Goal: Navigation & Orientation: Find specific page/section

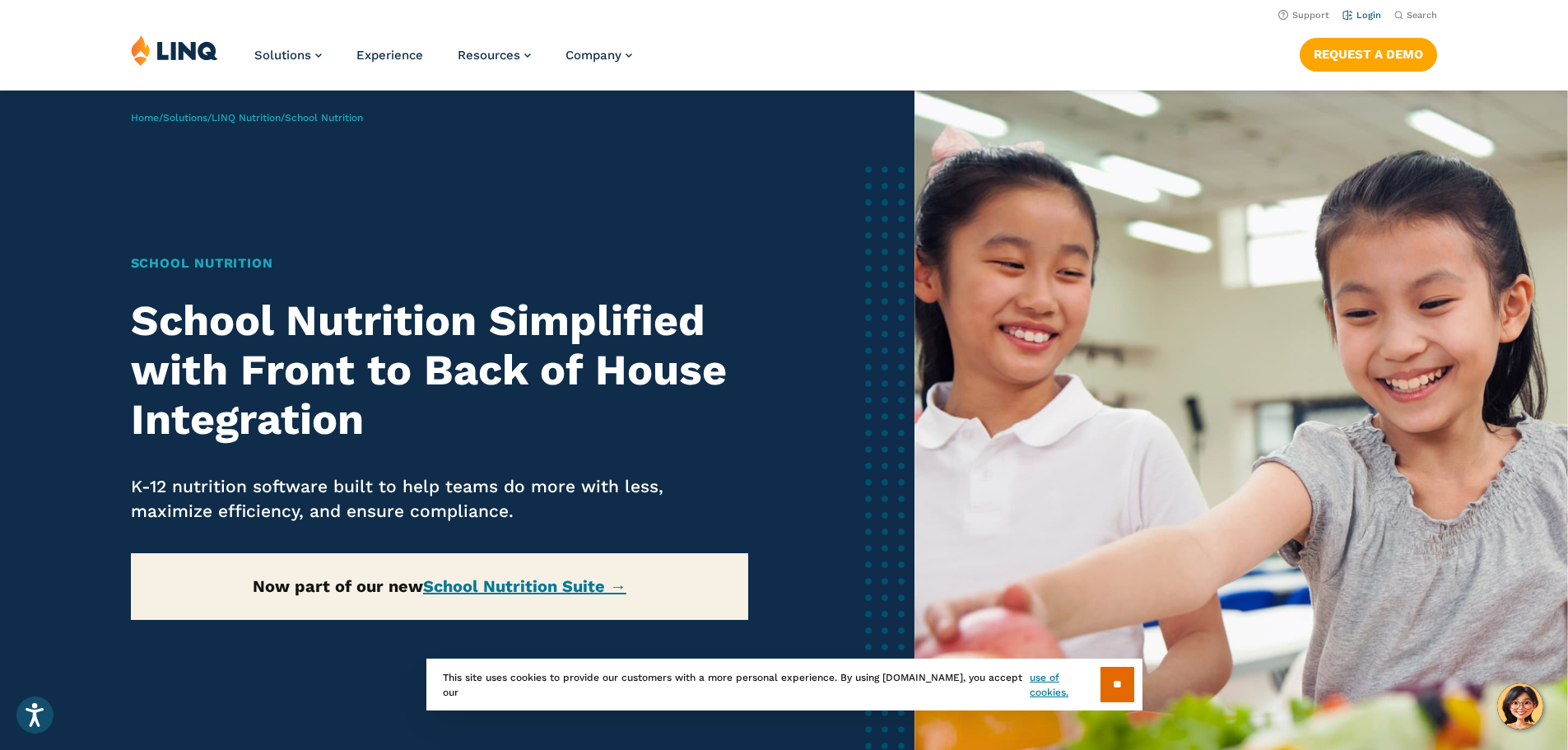
click at [1361, 15] on link "Login" at bounding box center [1361, 15] width 38 height 11
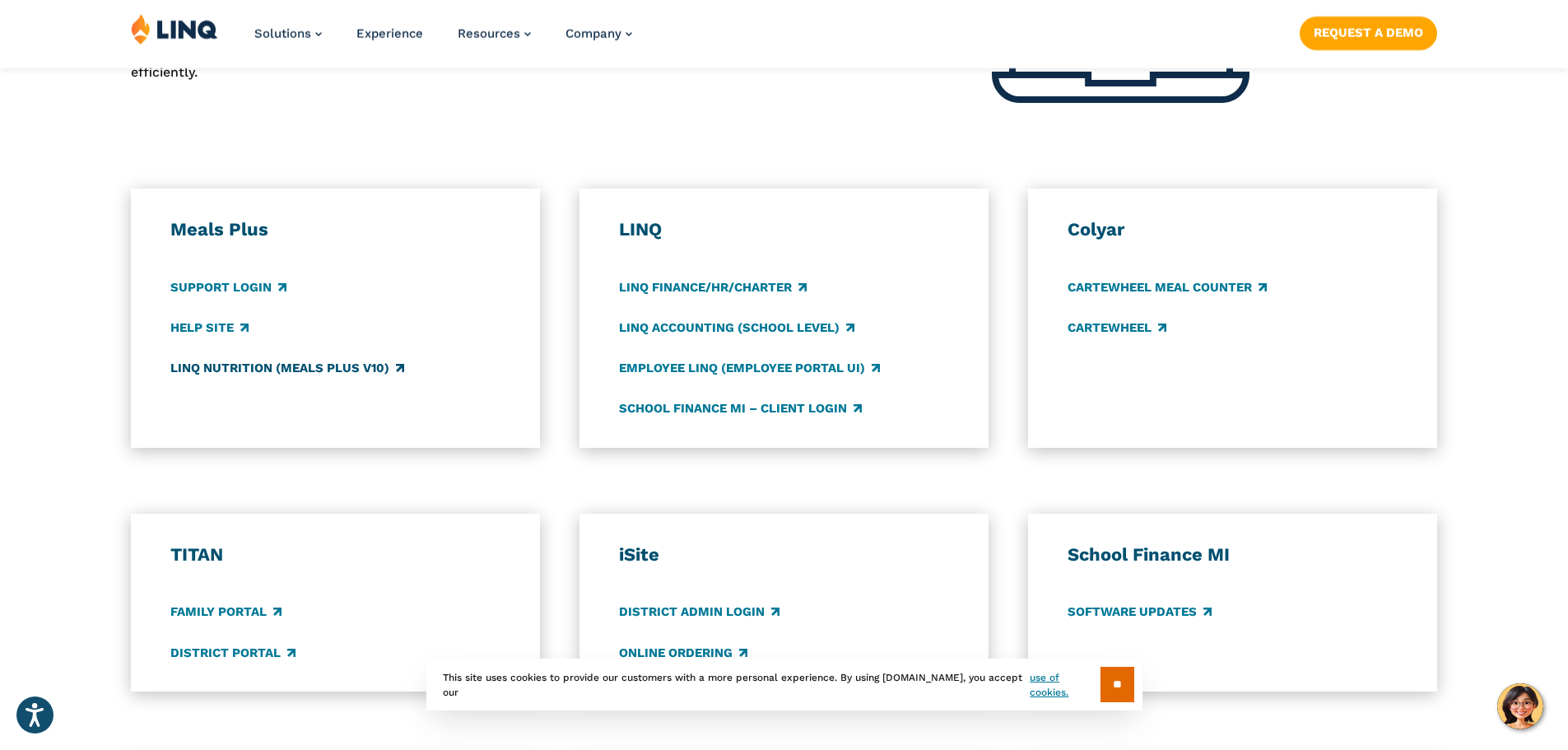
scroll to position [823, 0]
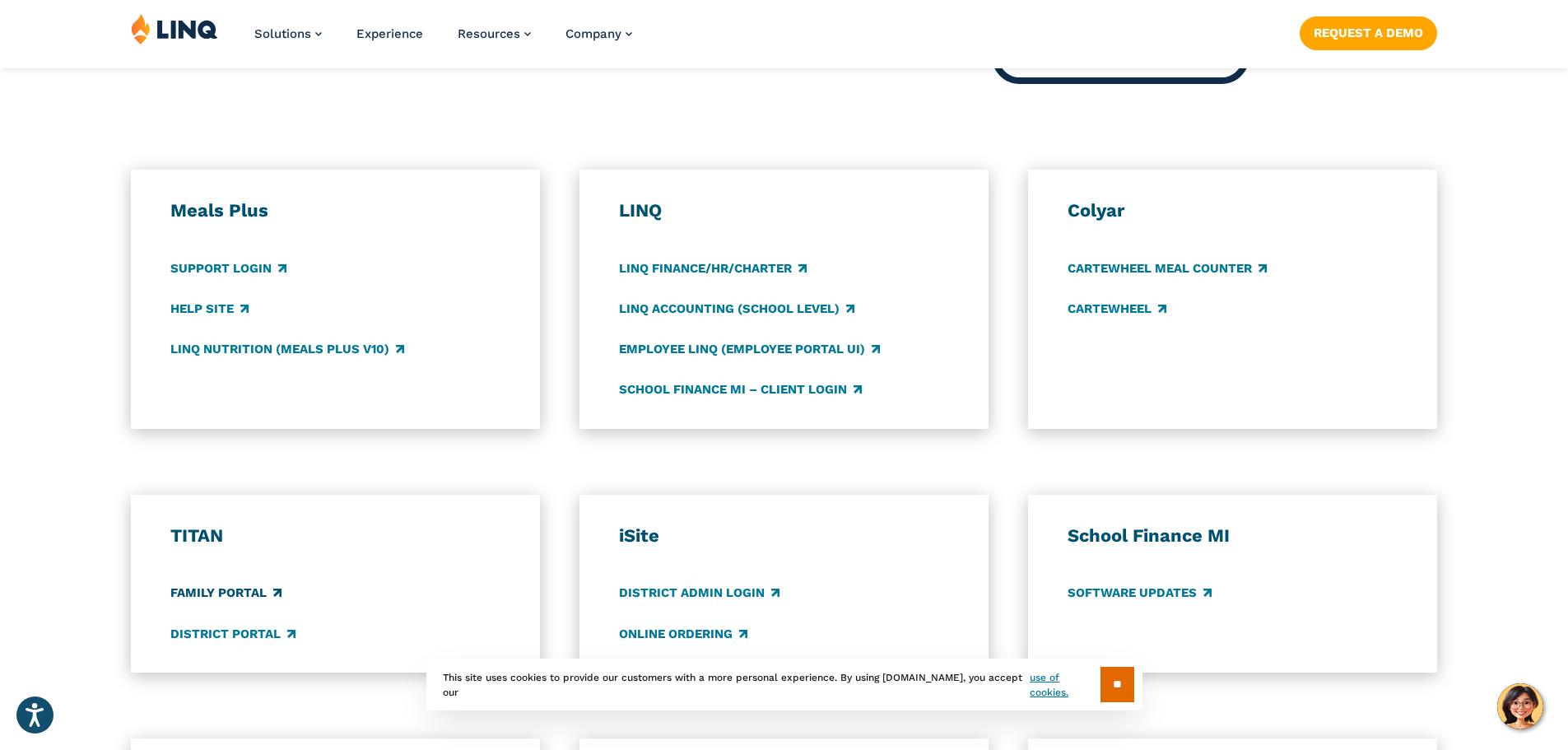
click at [246, 589] on link "Family Portal" at bounding box center [226, 594] width 111 height 18
